Goal: Navigation & Orientation: Find specific page/section

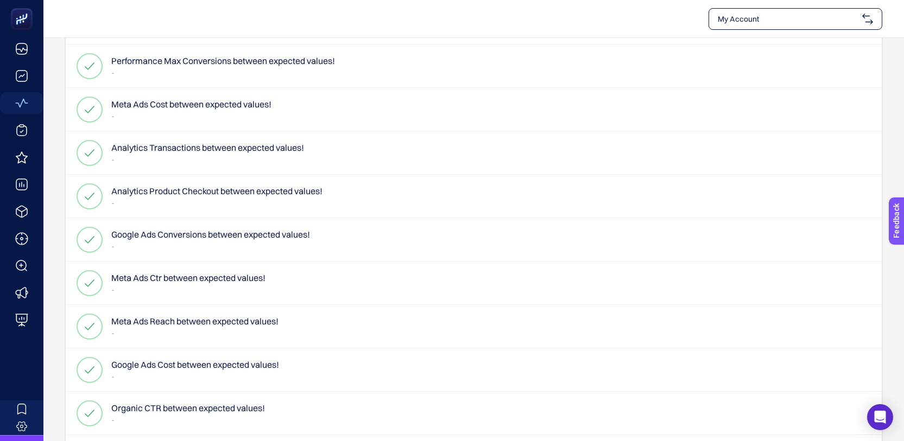
scroll to position [956, 0]
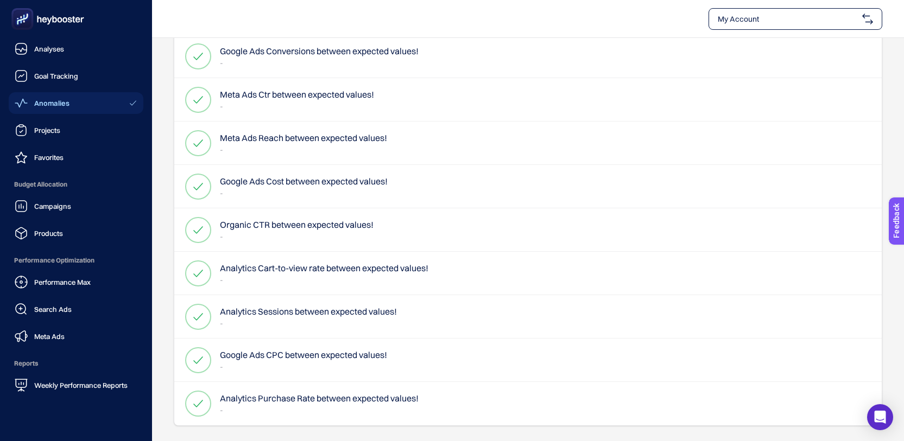
click at [47, 104] on span "Anomalies" at bounding box center [51, 103] width 35 height 9
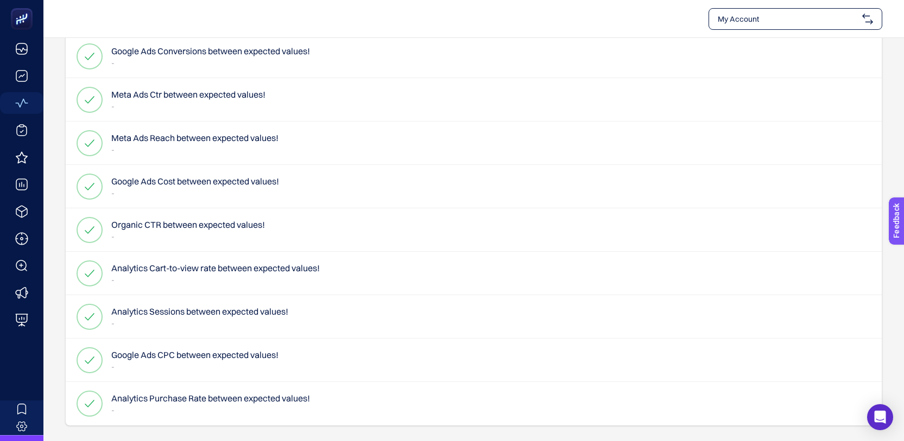
click at [815, 24] on div "My Account" at bounding box center [795, 19] width 174 height 22
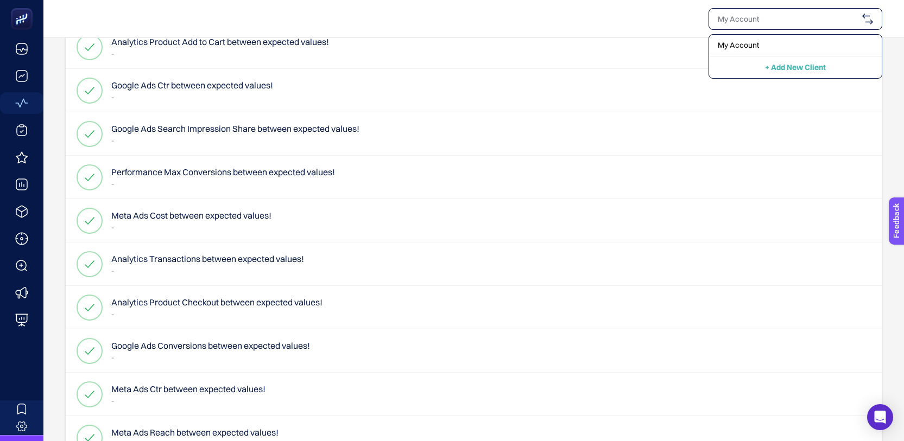
scroll to position [595, 0]
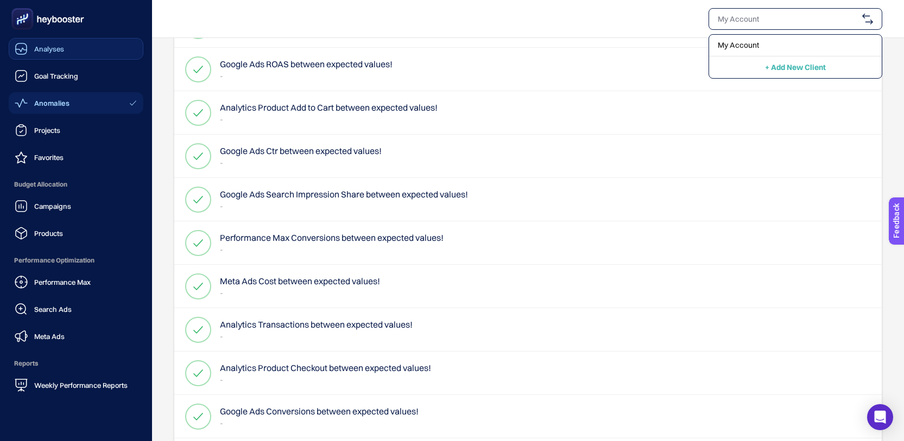
click at [59, 53] on div "Analyses" at bounding box center [39, 48] width 49 height 13
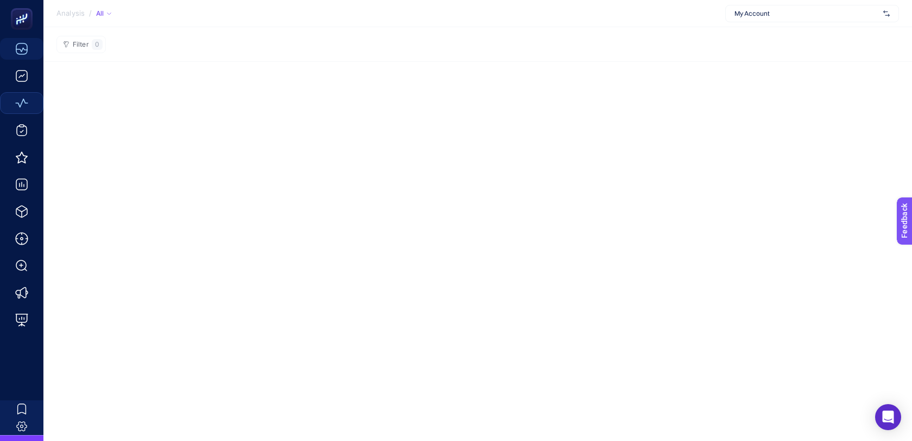
click at [888, 11] on img at bounding box center [886, 13] width 7 height 11
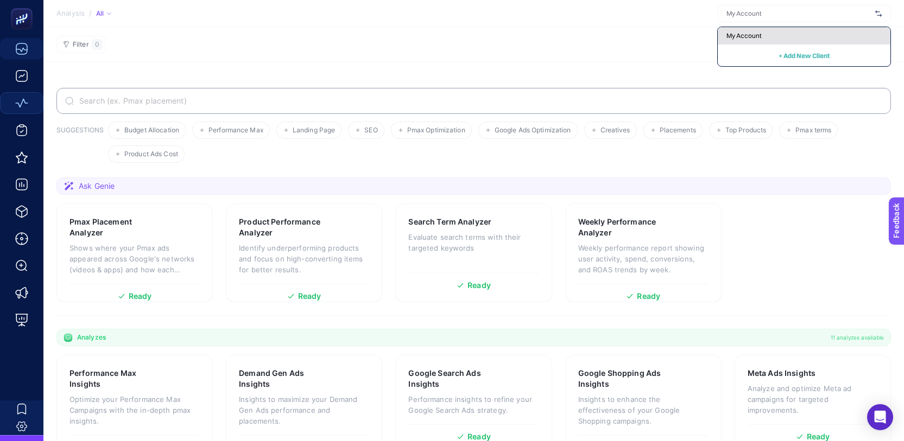
click at [732, 35] on span "My Account" at bounding box center [743, 35] width 35 height 9
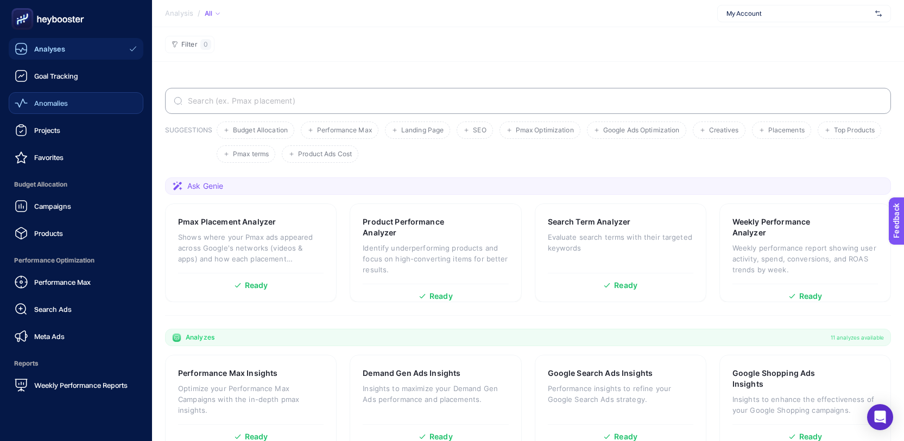
click at [27, 18] on rect at bounding box center [23, 19] width 18 height 18
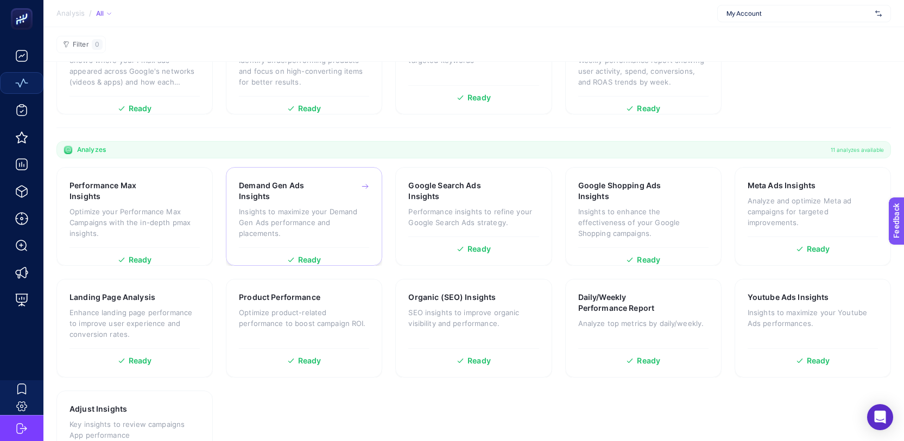
scroll to position [20, 0]
